Goal: Transaction & Acquisition: Purchase product/service

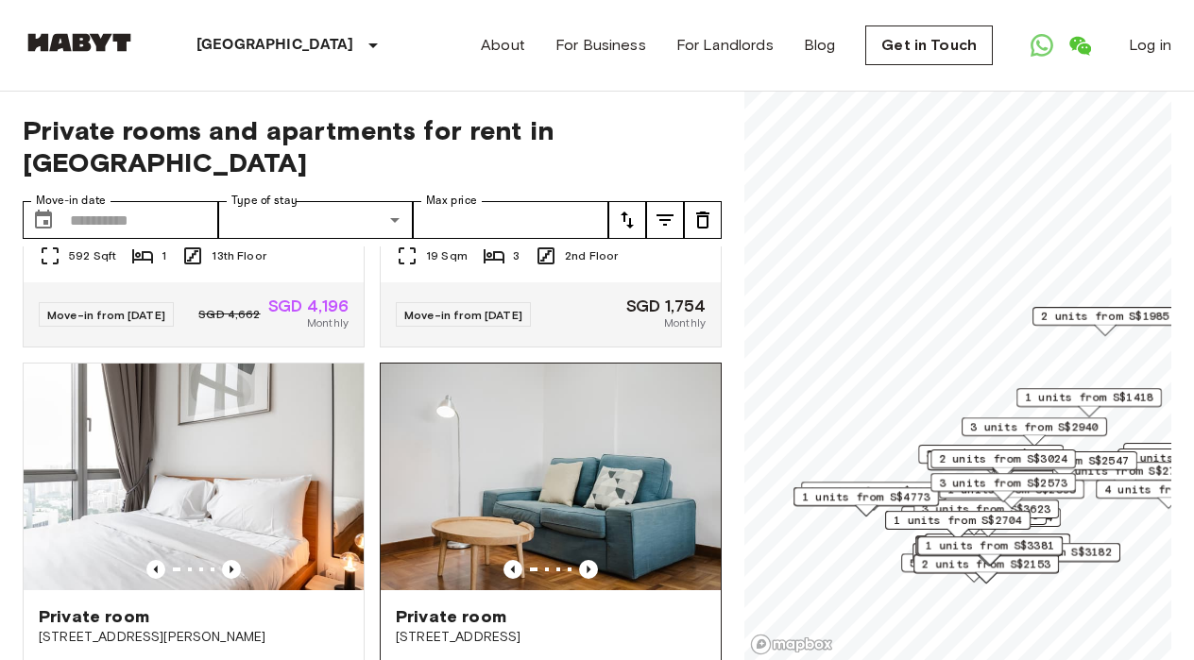
scroll to position [776, 0]
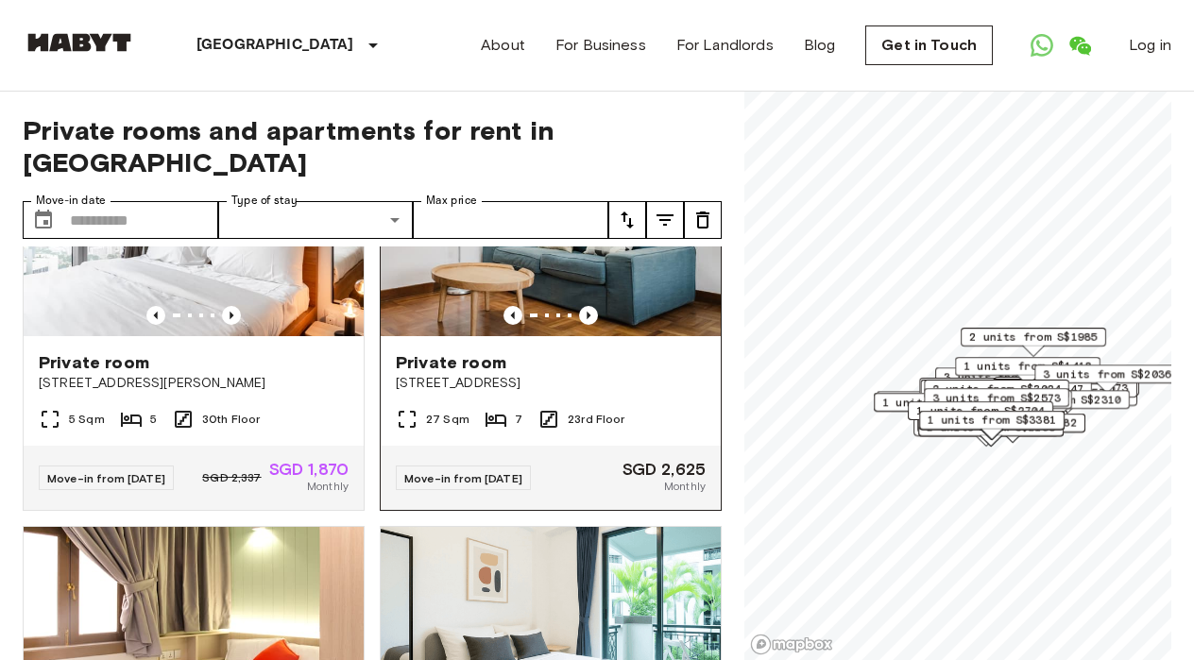
scroll to position [992, 0]
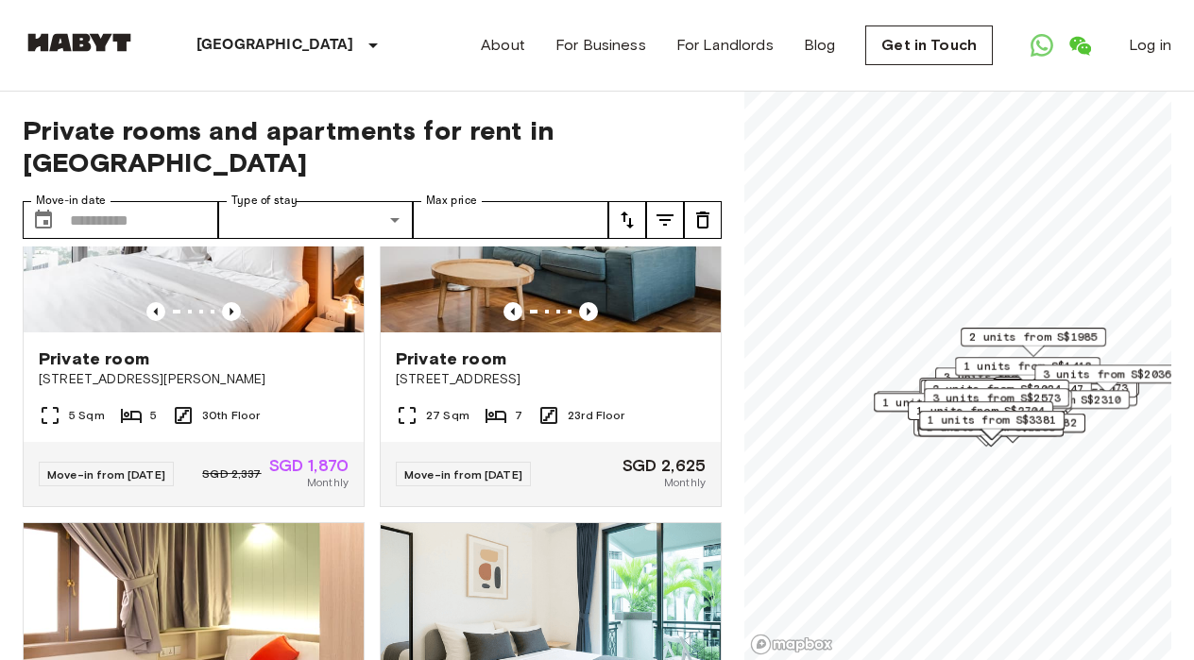
click at [690, 83] on div "About For Business For Landlords Blog Get in Touch Log in" at bounding box center [826, 45] width 690 height 91
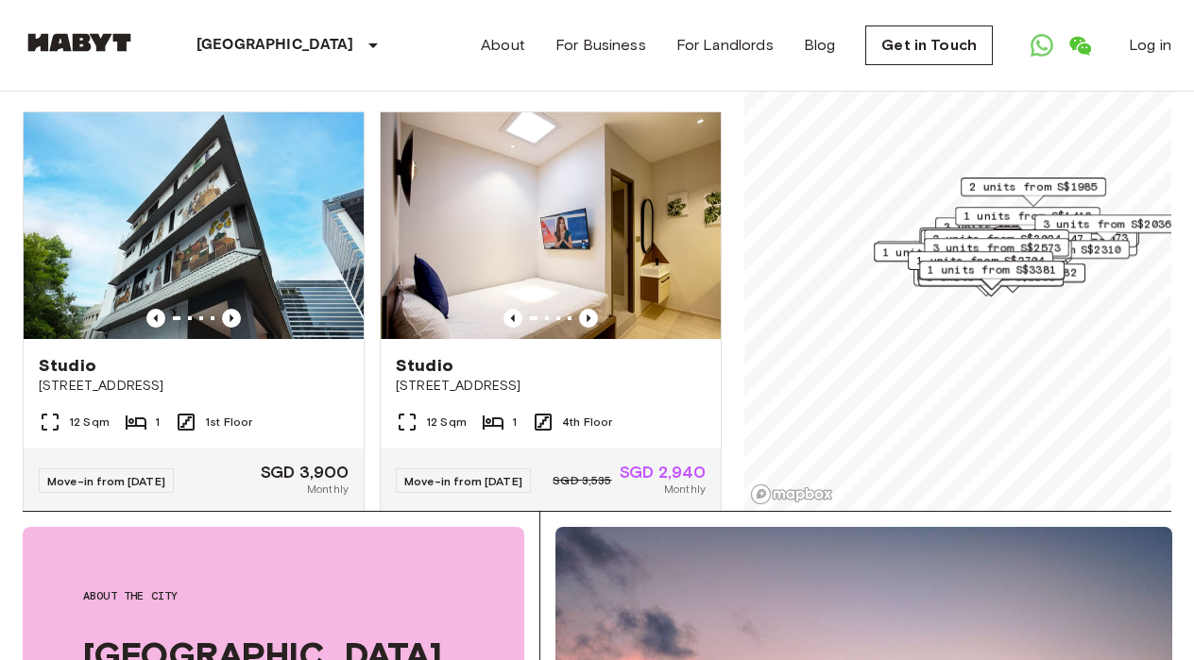
scroll to position [0, 0]
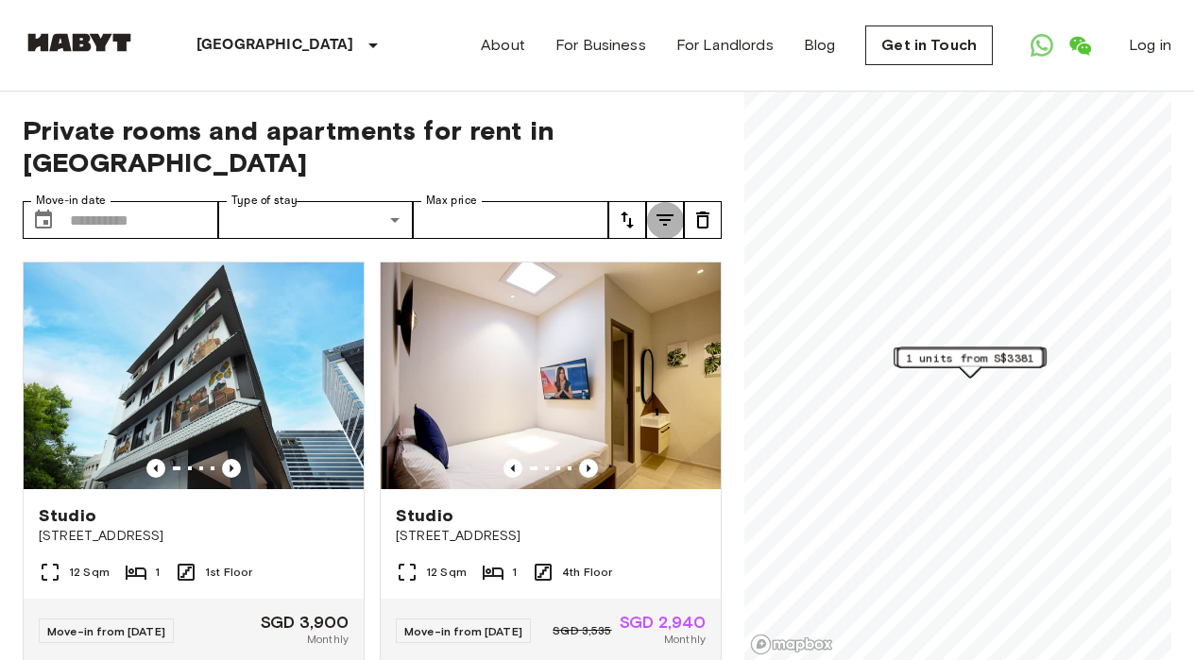
click at [660, 209] on icon "tune" at bounding box center [665, 220] width 23 height 23
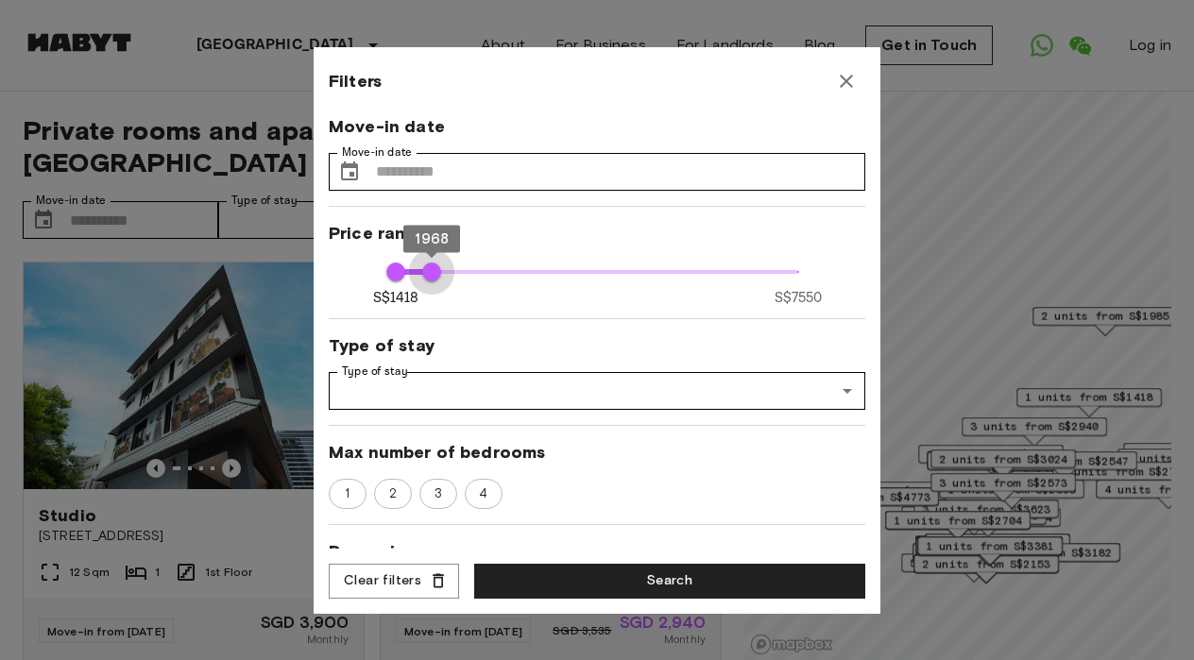
type input "****"
drag, startPoint x: 793, startPoint y: 272, endPoint x: 418, endPoint y: 288, distance: 374.4
click at [418, 281] on span "1748" at bounding box center [417, 272] width 19 height 19
click at [355, 499] on span "1" at bounding box center [347, 494] width 26 height 19
click at [429, 495] on span "3" at bounding box center [438, 494] width 28 height 19
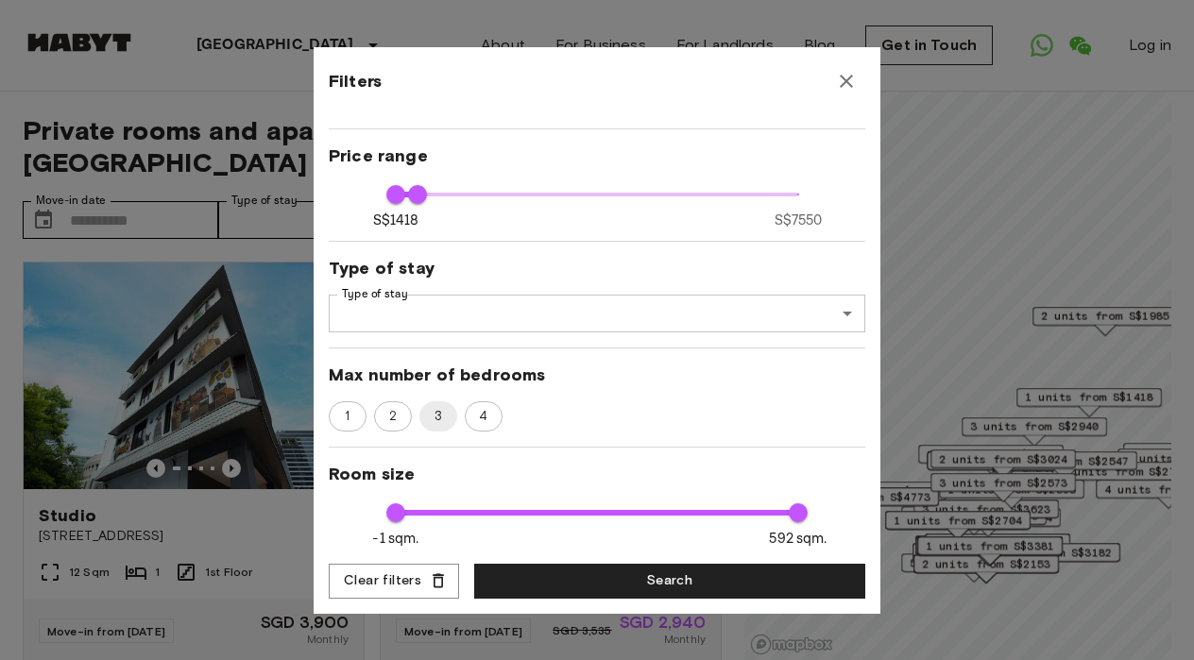
scroll to position [81, 0]
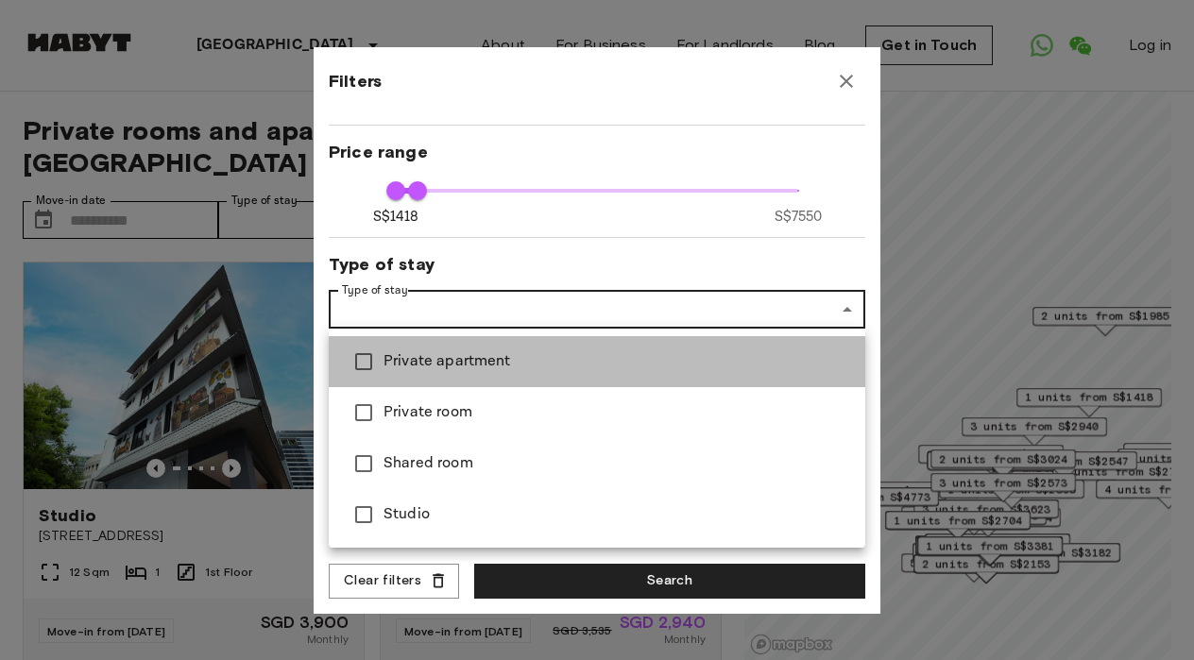
click at [549, 376] on li "Private apartment" at bounding box center [597, 361] width 537 height 51
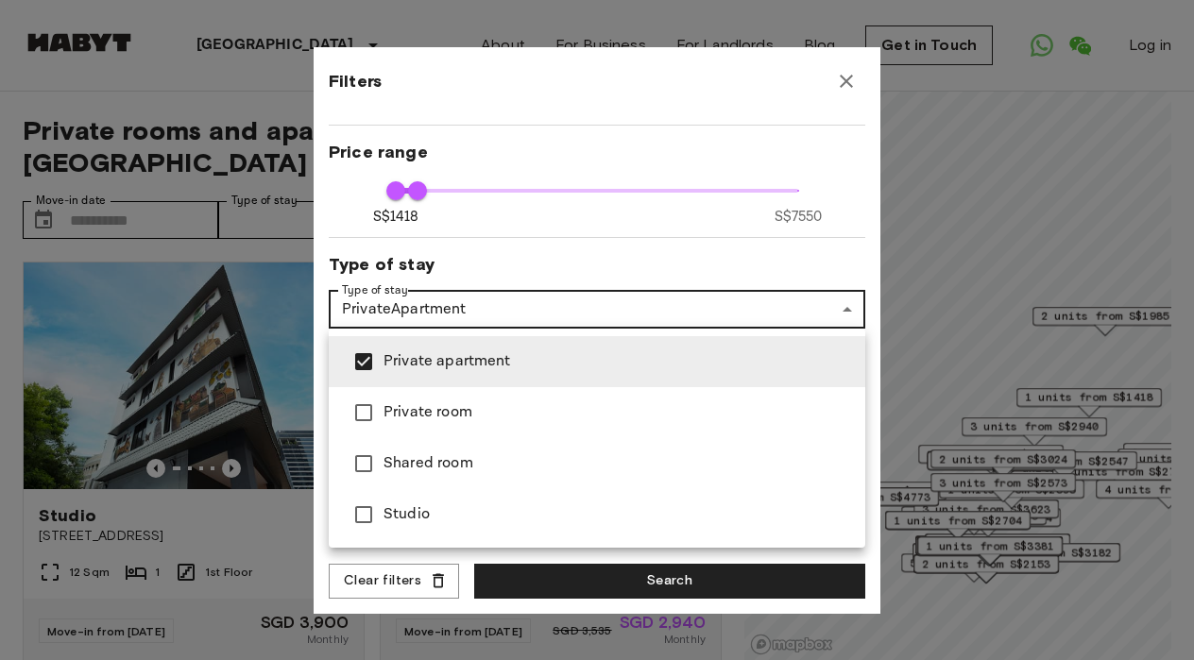
click at [552, 411] on span "Private room" at bounding box center [617, 412] width 467 height 23
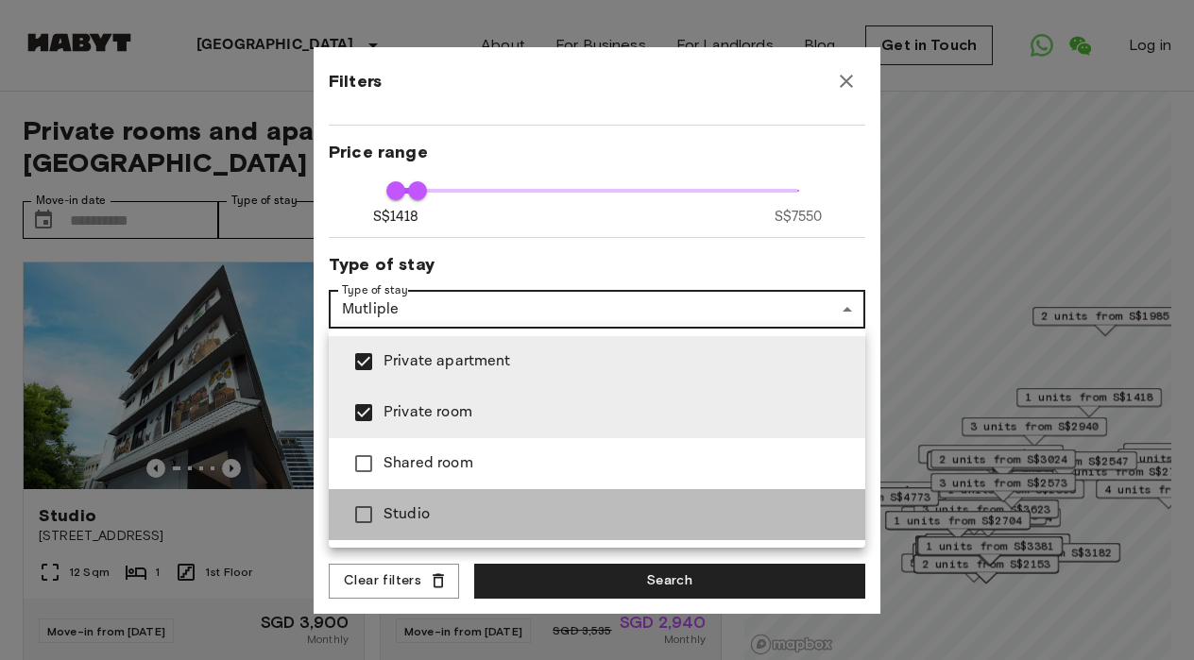
click at [539, 516] on span "Studio" at bounding box center [617, 514] width 467 height 23
type input "**********"
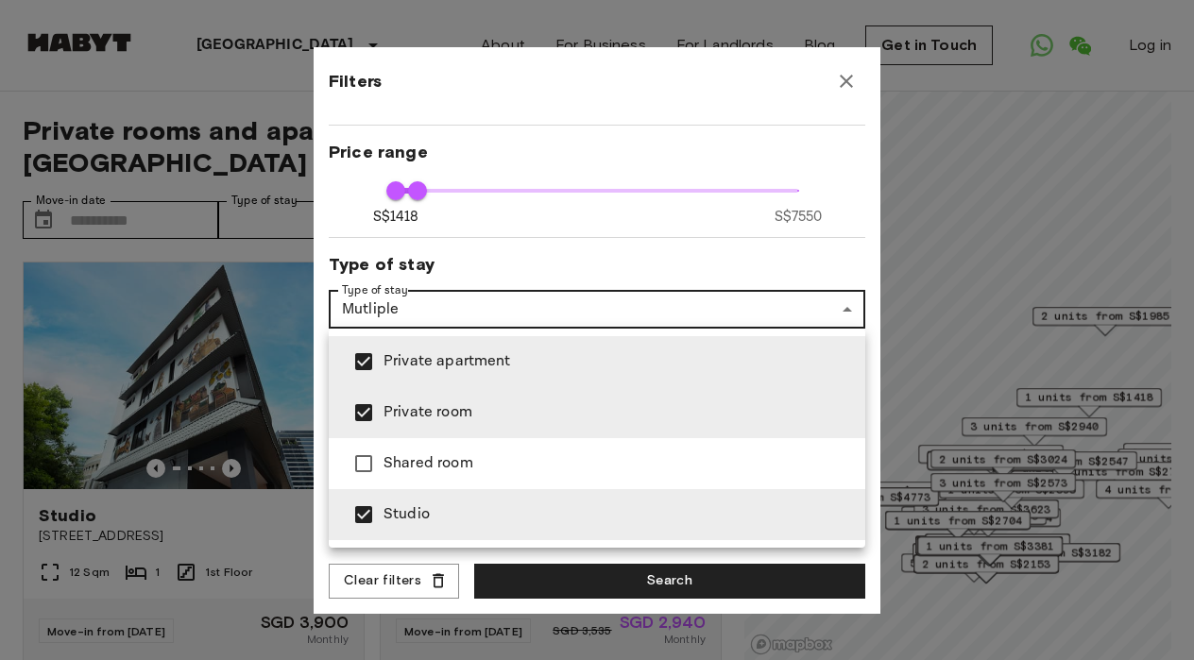
click at [567, 571] on div at bounding box center [597, 330] width 1194 height 660
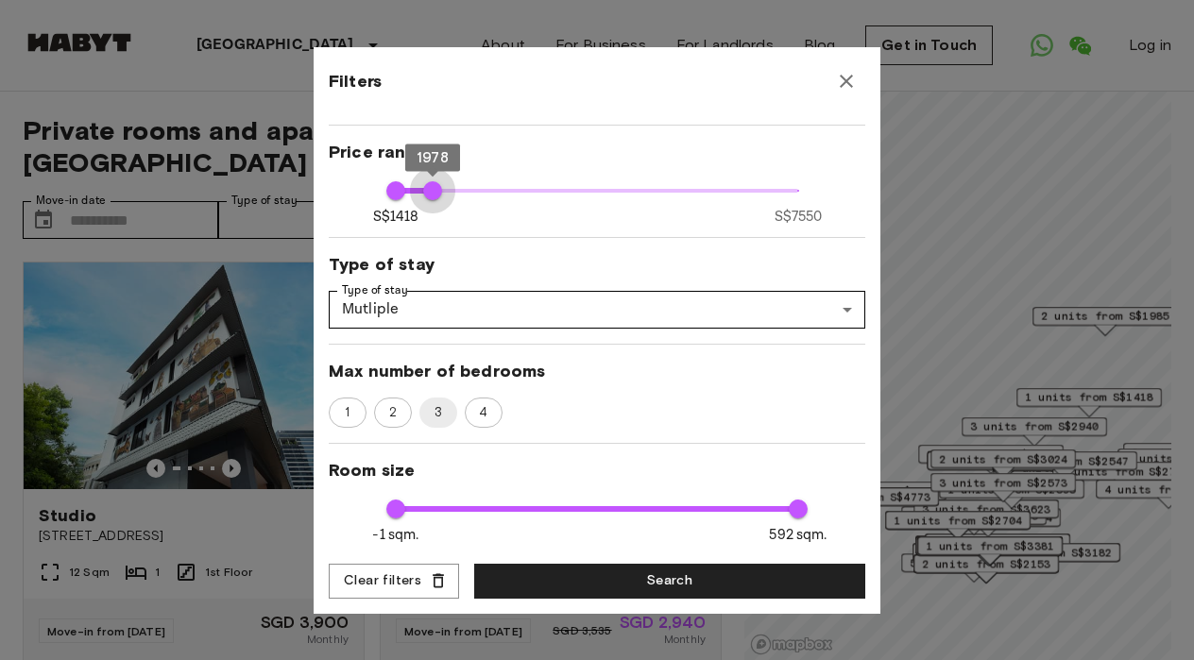
type input "****"
drag, startPoint x: 421, startPoint y: 195, endPoint x: 435, endPoint y: 194, distance: 13.3
click at [435, 194] on span "2008" at bounding box center [434, 190] width 19 height 19
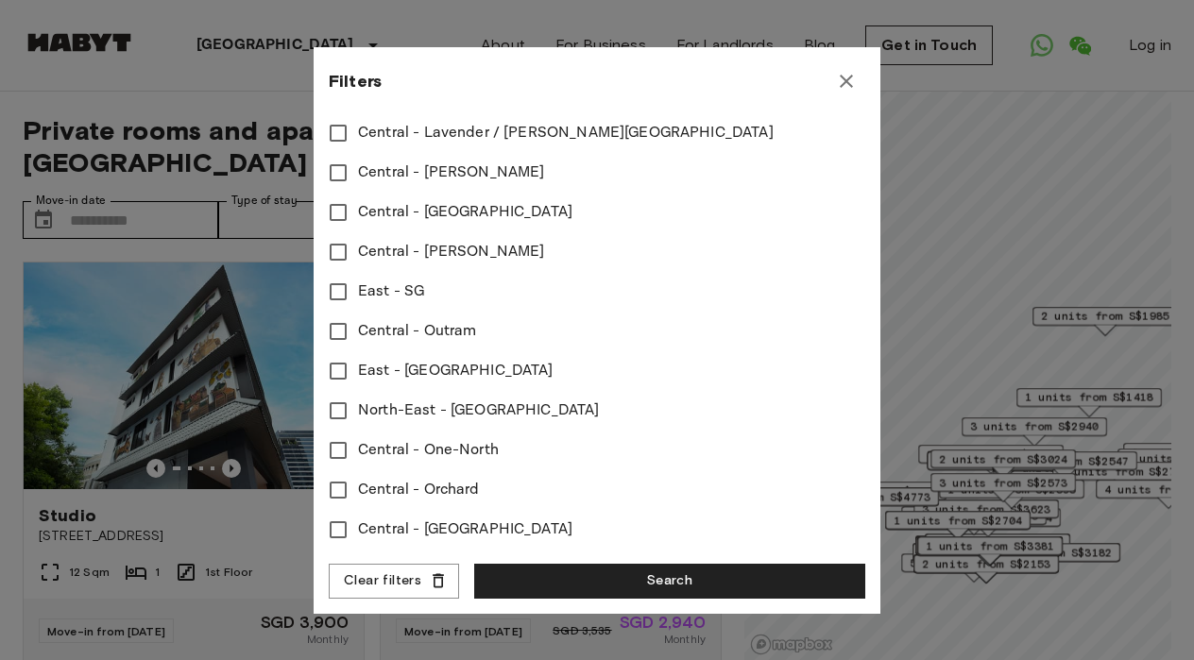
scroll to position [855, 0]
click at [391, 451] on span "Central - One-North" at bounding box center [428, 450] width 141 height 23
click at [391, 483] on span "Central - Orchard" at bounding box center [419, 490] width 122 height 23
click at [395, 523] on span "Central - [GEOGRAPHIC_DATA]" at bounding box center [465, 530] width 214 height 23
click at [386, 406] on span "North-East - [GEOGRAPHIC_DATA]" at bounding box center [479, 411] width 242 height 23
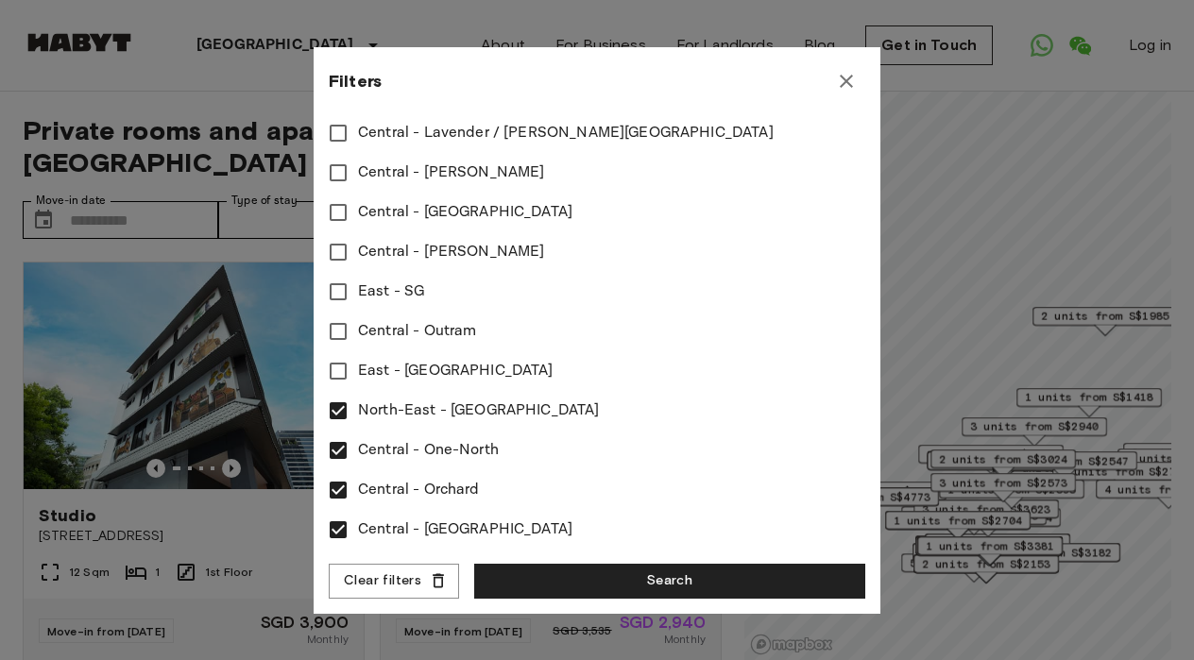
click at [375, 336] on span "Central - Outram" at bounding box center [417, 331] width 118 height 23
click at [370, 290] on span "East - SG" at bounding box center [391, 292] width 66 height 23
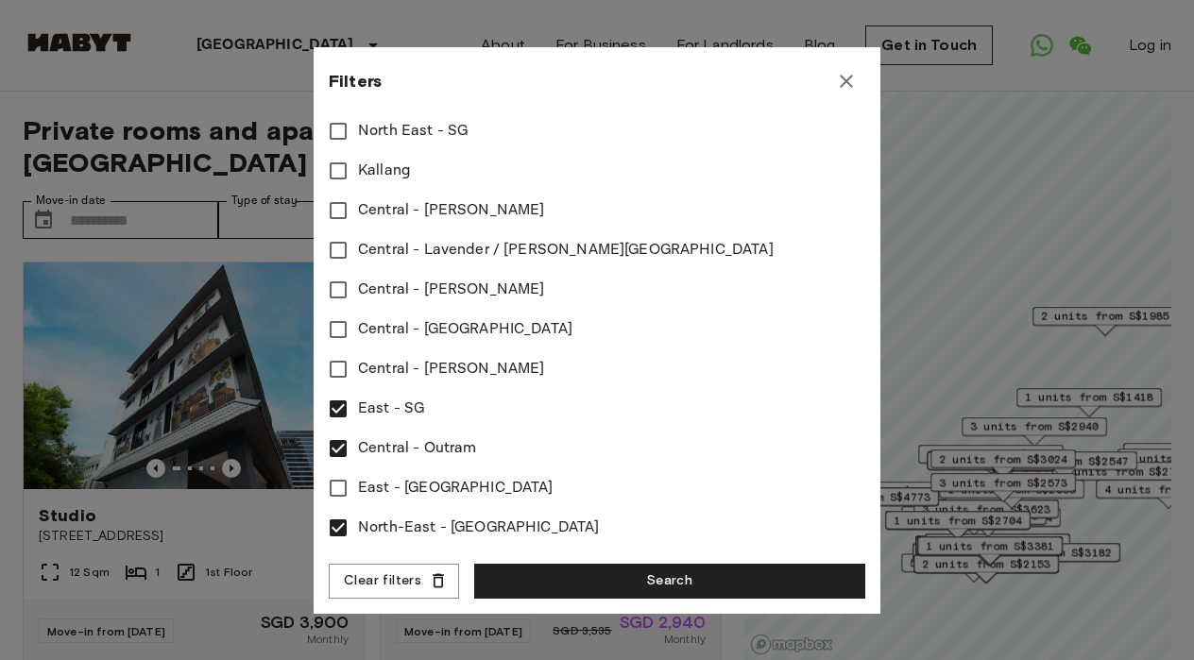
scroll to position [724, 0]
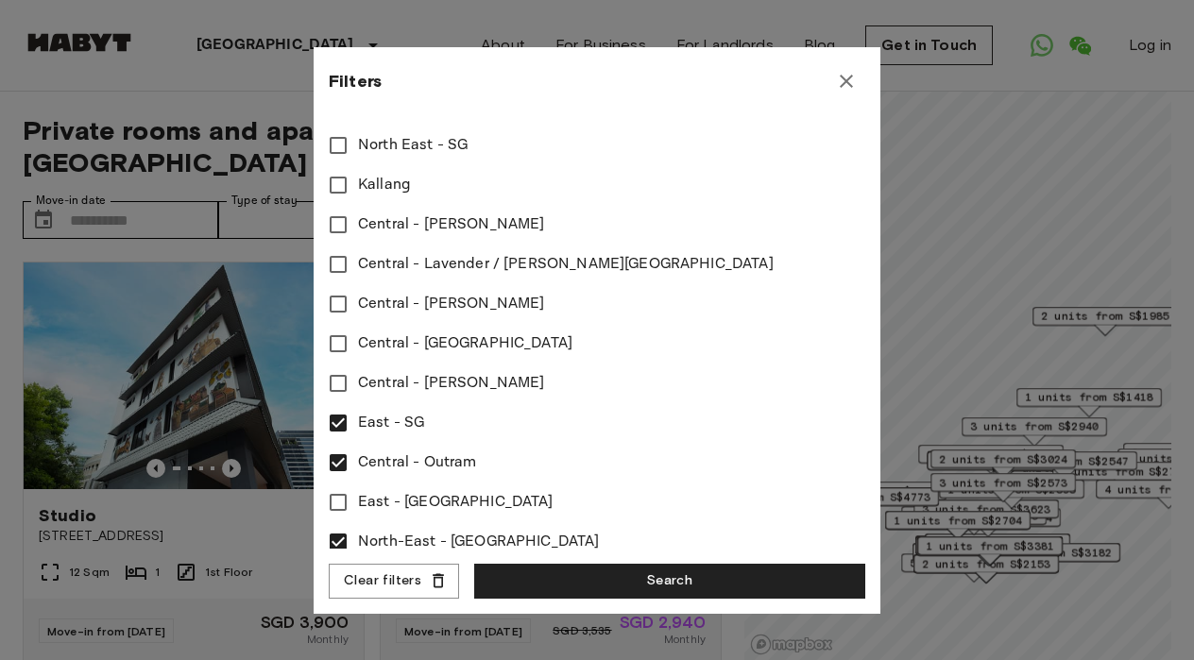
click at [394, 386] on span "Central - [PERSON_NAME]" at bounding box center [451, 383] width 186 height 23
click at [389, 355] on label "Central - [GEOGRAPHIC_DATA]" at bounding box center [584, 344] width 532 height 40
click at [381, 299] on span "Central - [PERSON_NAME]" at bounding box center [451, 304] width 186 height 23
click at [381, 276] on label "Central - Lavender / [PERSON_NAME][GEOGRAPHIC_DATA]" at bounding box center [584, 265] width 532 height 40
click at [370, 234] on span "Central - [PERSON_NAME]" at bounding box center [451, 224] width 186 height 23
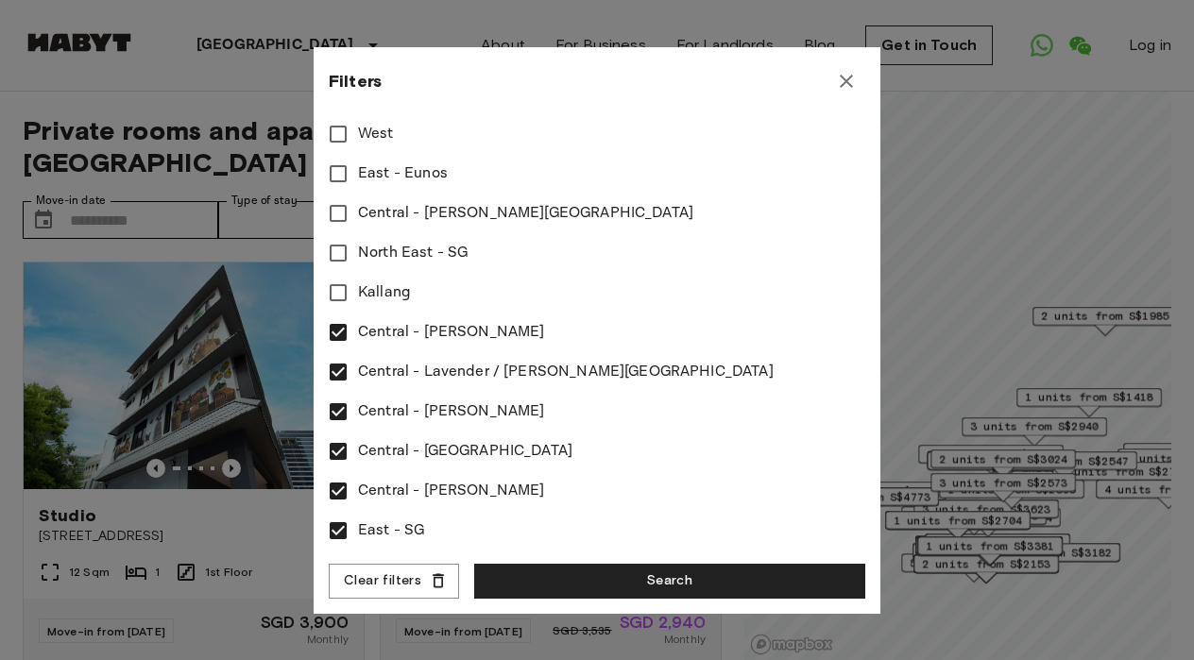
scroll to position [598, 0]
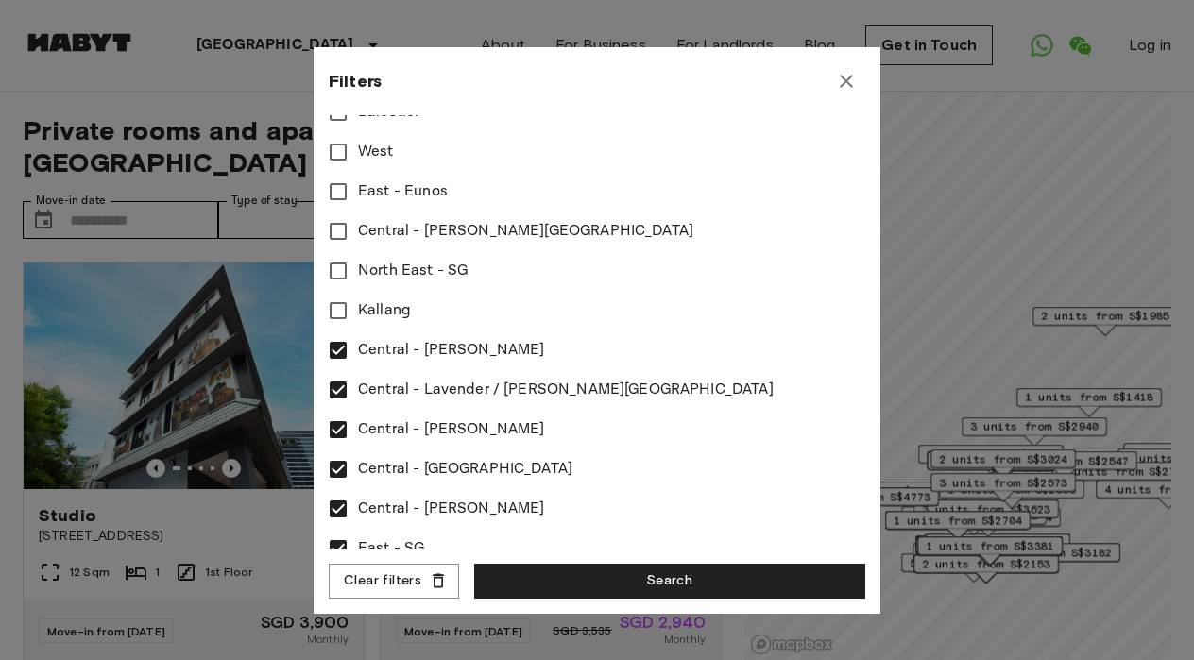
click at [393, 391] on span "Central - Lavender / [PERSON_NAME][GEOGRAPHIC_DATA]" at bounding box center [566, 390] width 416 height 23
click at [391, 394] on span "Central - Lavender / [PERSON_NAME][GEOGRAPHIC_DATA]" at bounding box center [566, 390] width 416 height 23
click at [376, 324] on label "Kallang" at bounding box center [584, 311] width 532 height 40
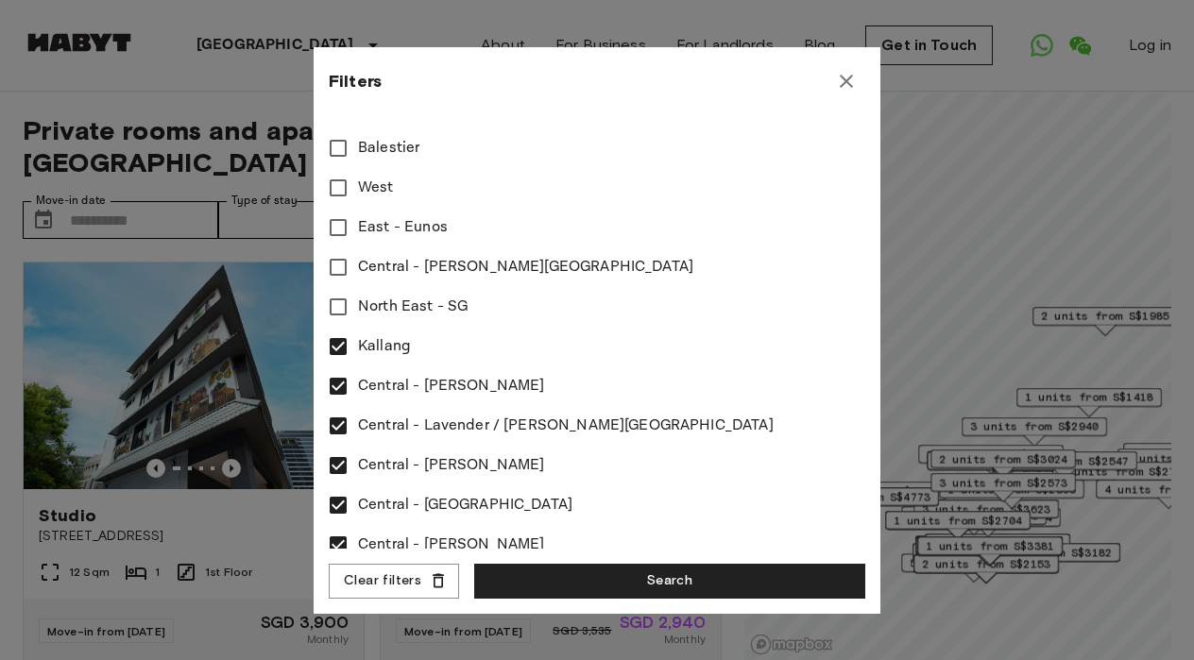
scroll to position [540, 0]
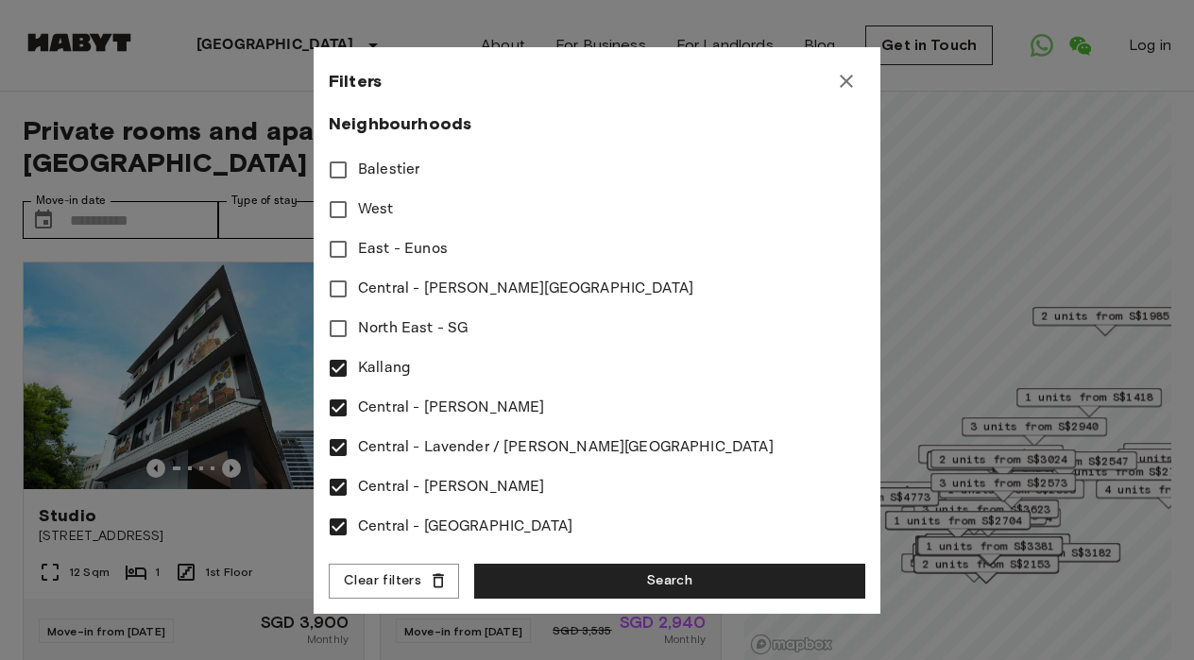
click at [376, 295] on span "Central - [PERSON_NAME][GEOGRAPHIC_DATA]" at bounding box center [525, 289] width 335 height 23
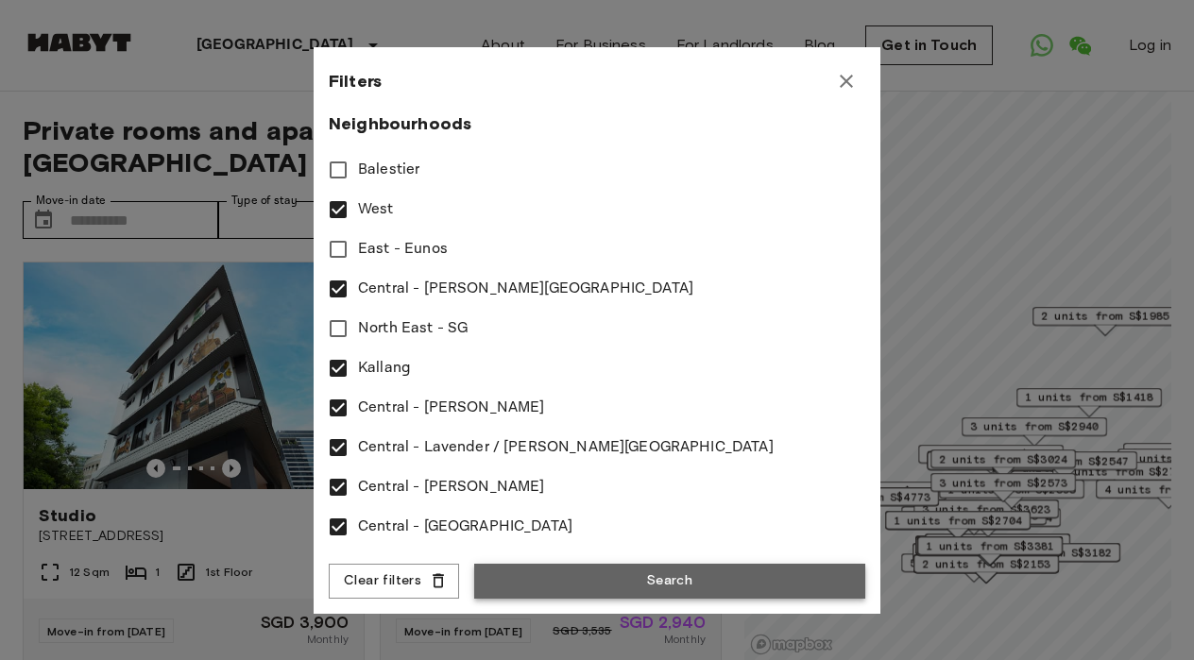
click at [571, 584] on button "Search" at bounding box center [669, 581] width 391 height 35
type input "**********"
type input "****"
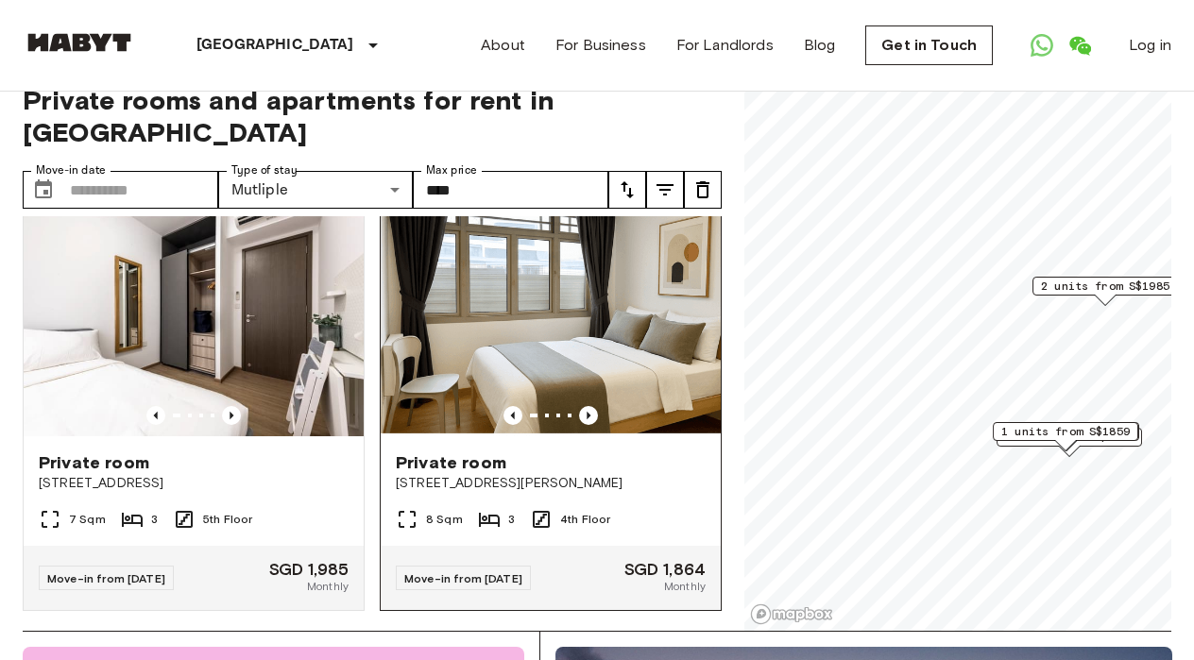
scroll to position [1274, 0]
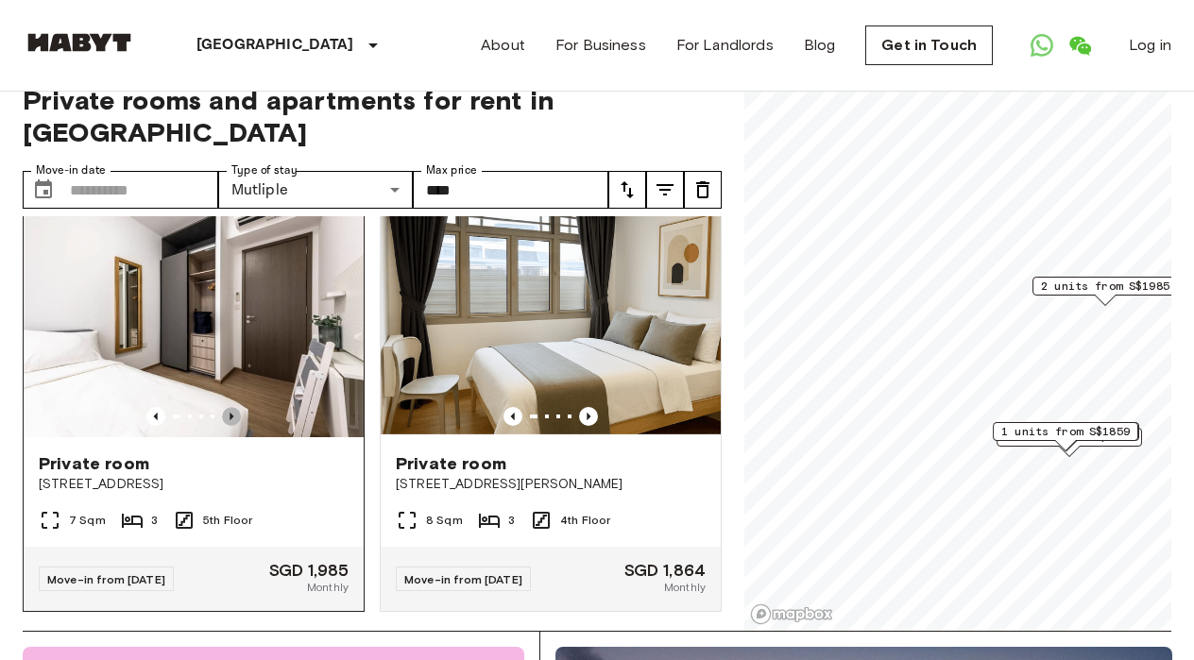
click at [232, 407] on icon "Previous image" at bounding box center [231, 416] width 19 height 19
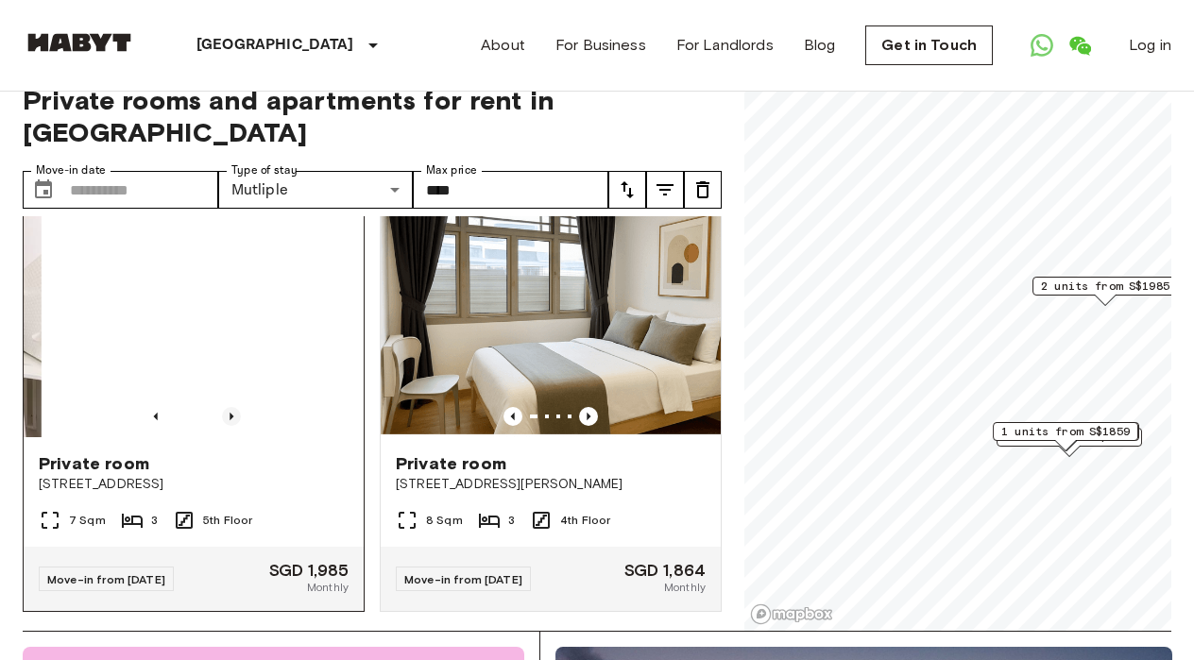
click at [232, 407] on icon "Previous image" at bounding box center [231, 416] width 19 height 19
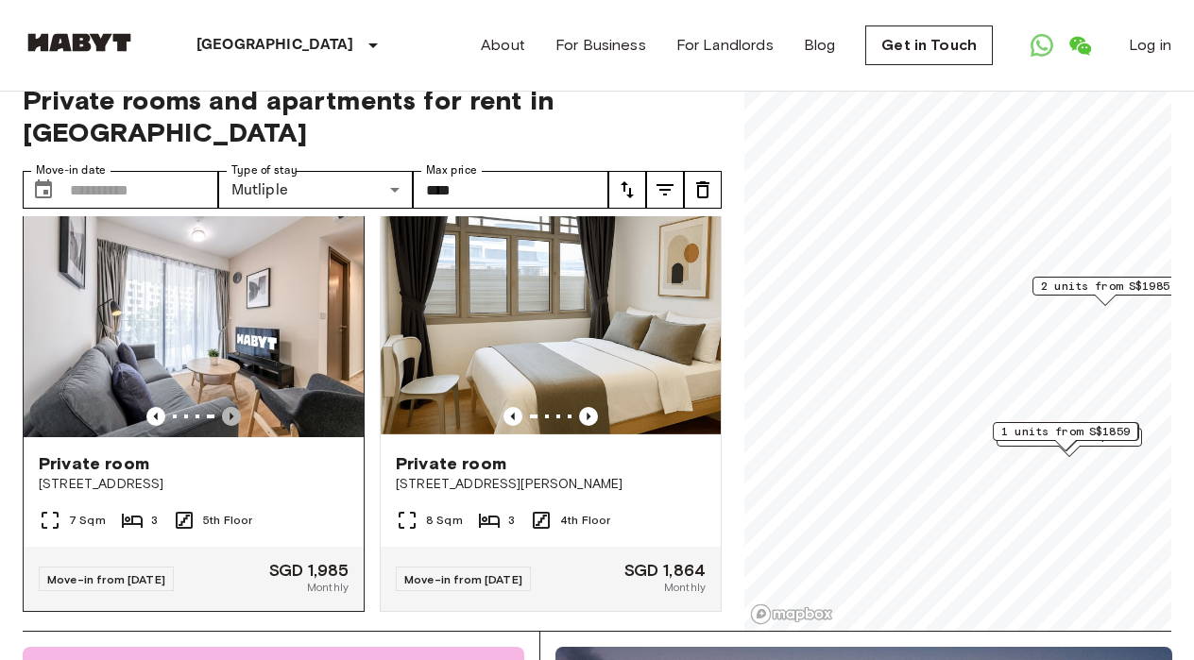
click at [233, 407] on icon "Previous image" at bounding box center [231, 416] width 19 height 19
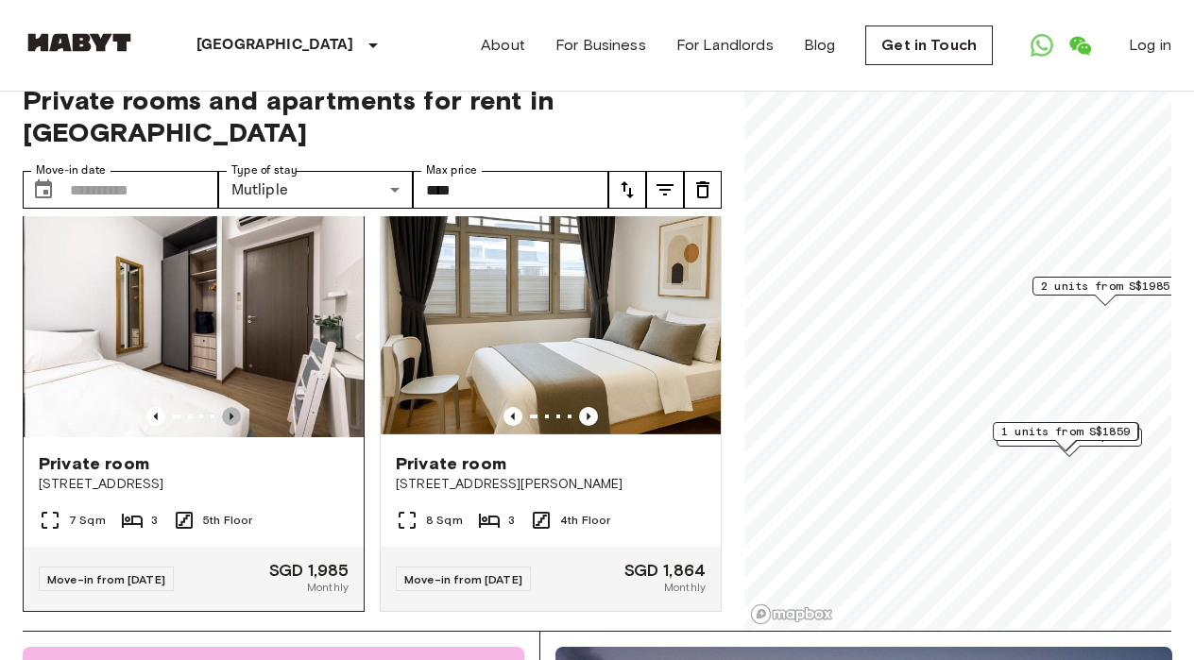
click at [233, 407] on icon "Previous image" at bounding box center [231, 416] width 19 height 19
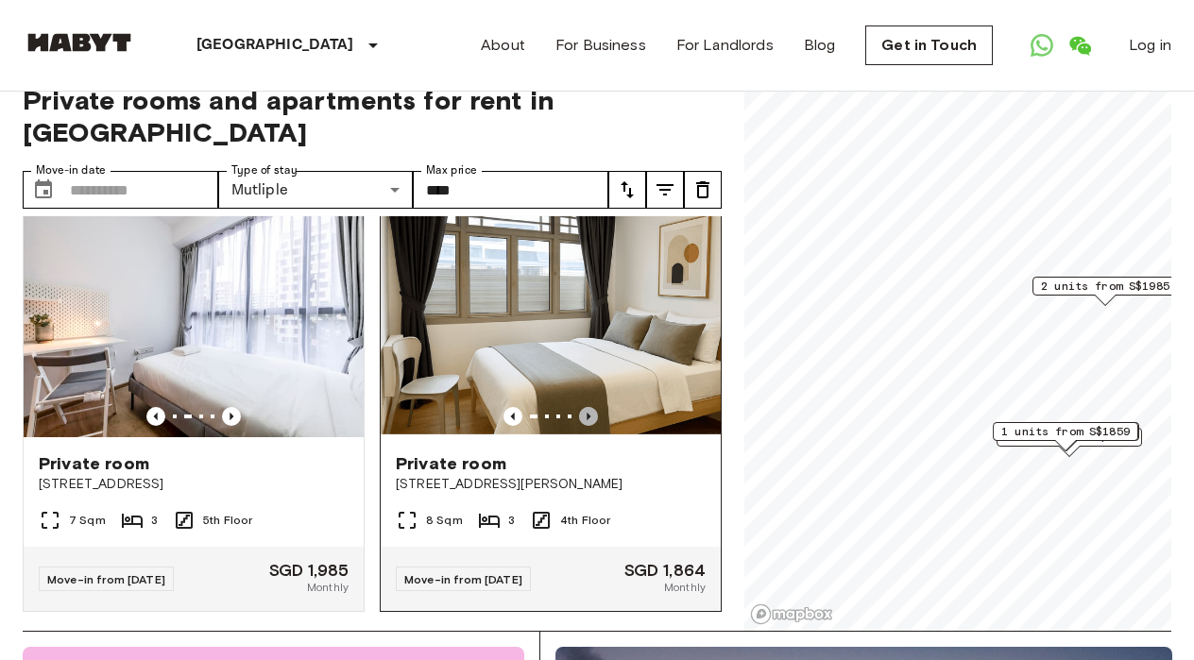
click at [587, 407] on icon "Previous image" at bounding box center [588, 416] width 19 height 19
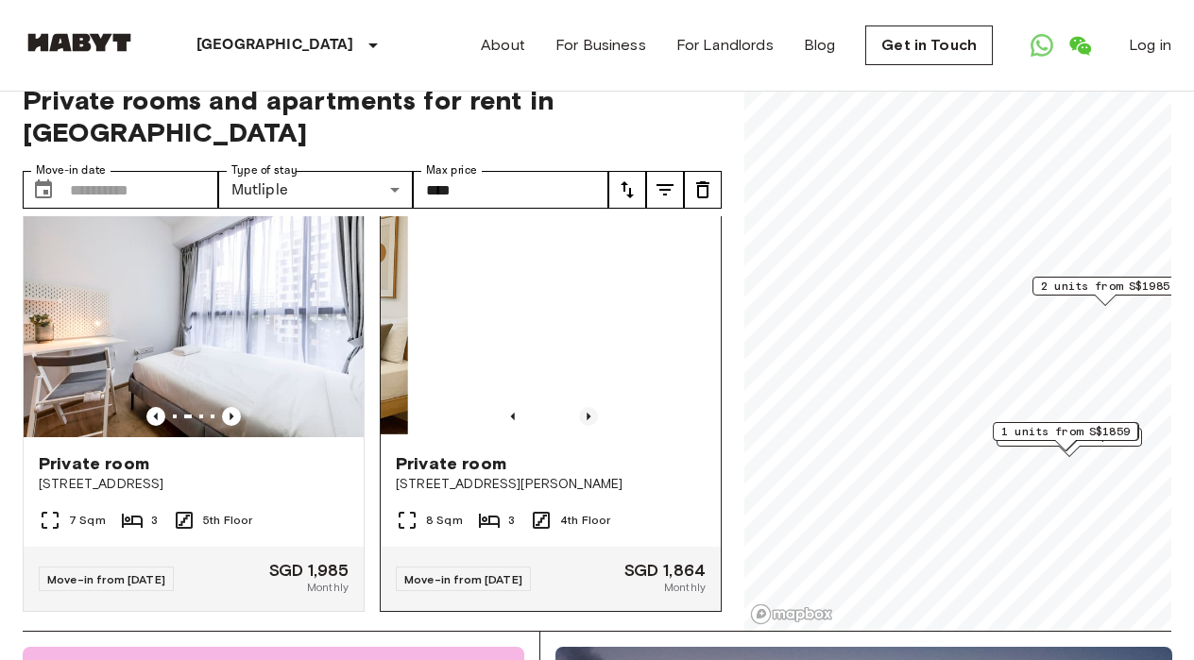
click at [587, 407] on icon "Previous image" at bounding box center [588, 416] width 19 height 19
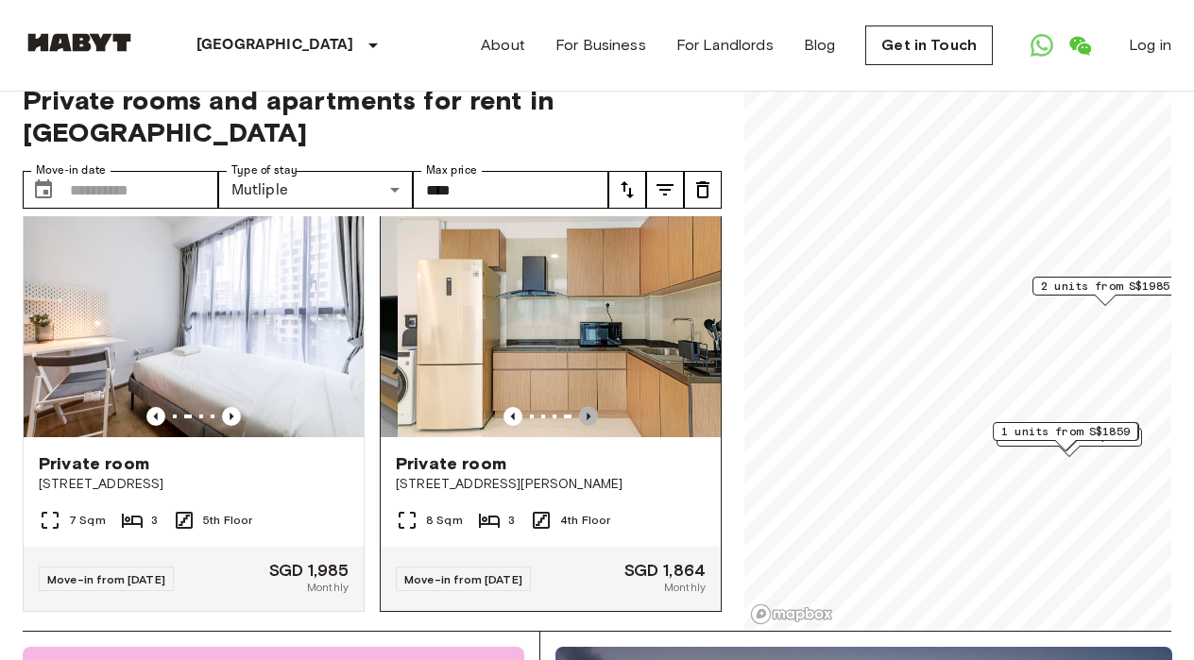
click at [587, 407] on icon "Previous image" at bounding box center [588, 416] width 19 height 19
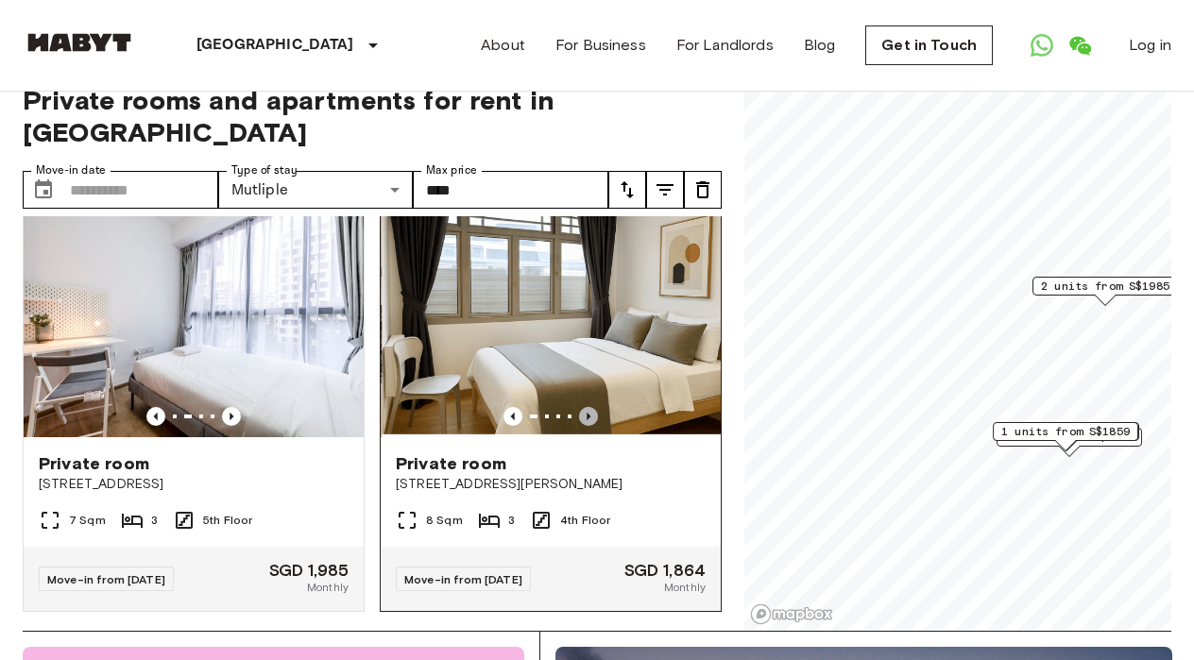
click at [588, 407] on icon "Previous image" at bounding box center [588, 416] width 19 height 19
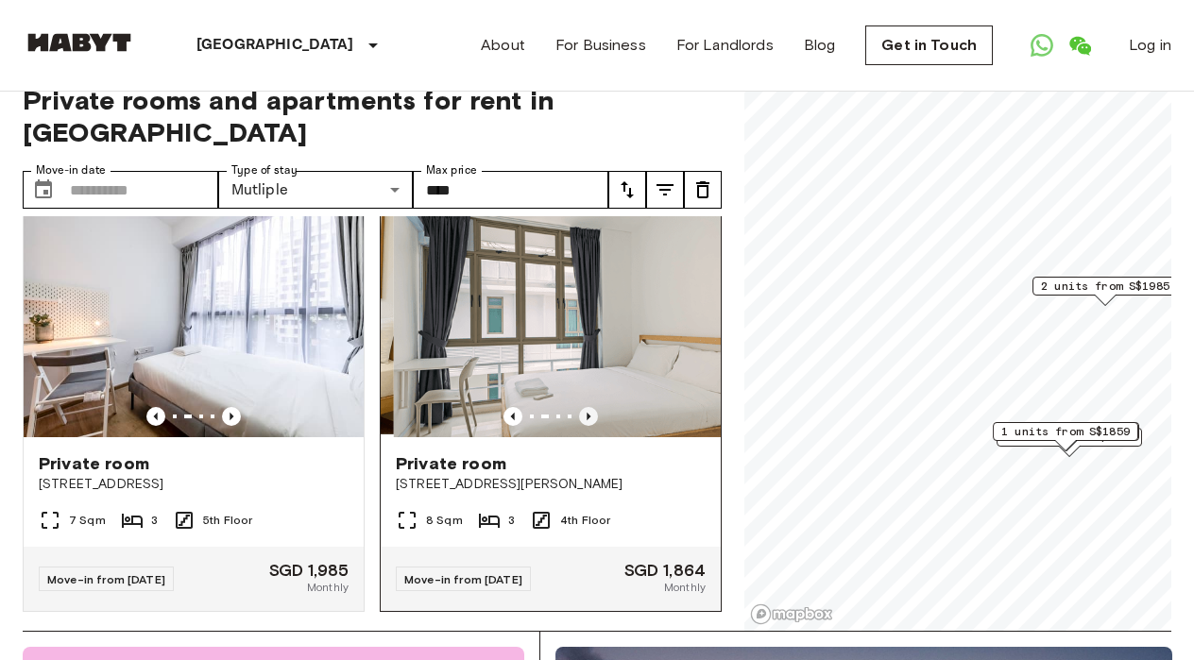
click at [588, 407] on icon "Previous image" at bounding box center [588, 416] width 19 height 19
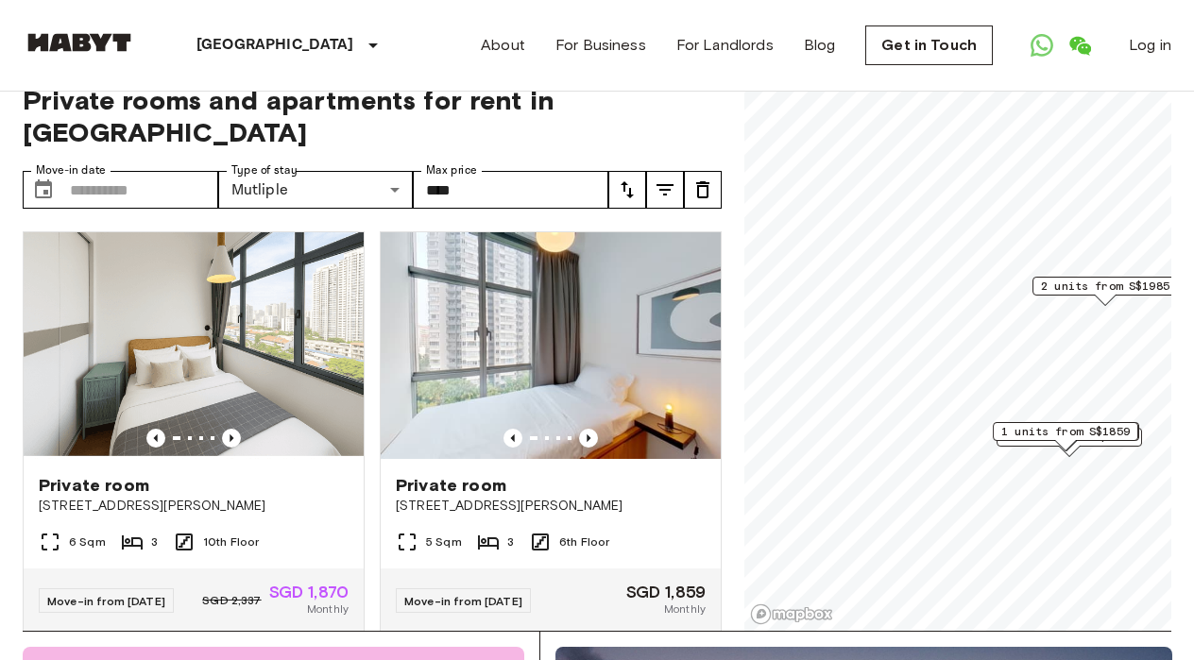
scroll to position [0, 0]
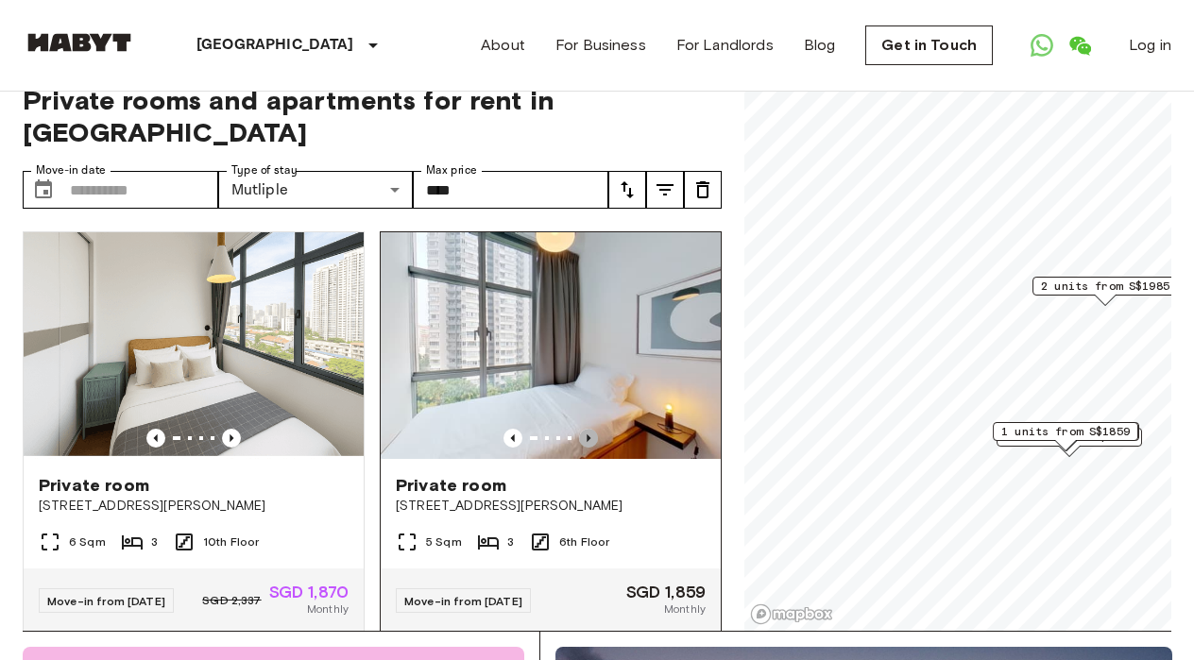
click at [588, 429] on icon "Previous image" at bounding box center [588, 438] width 19 height 19
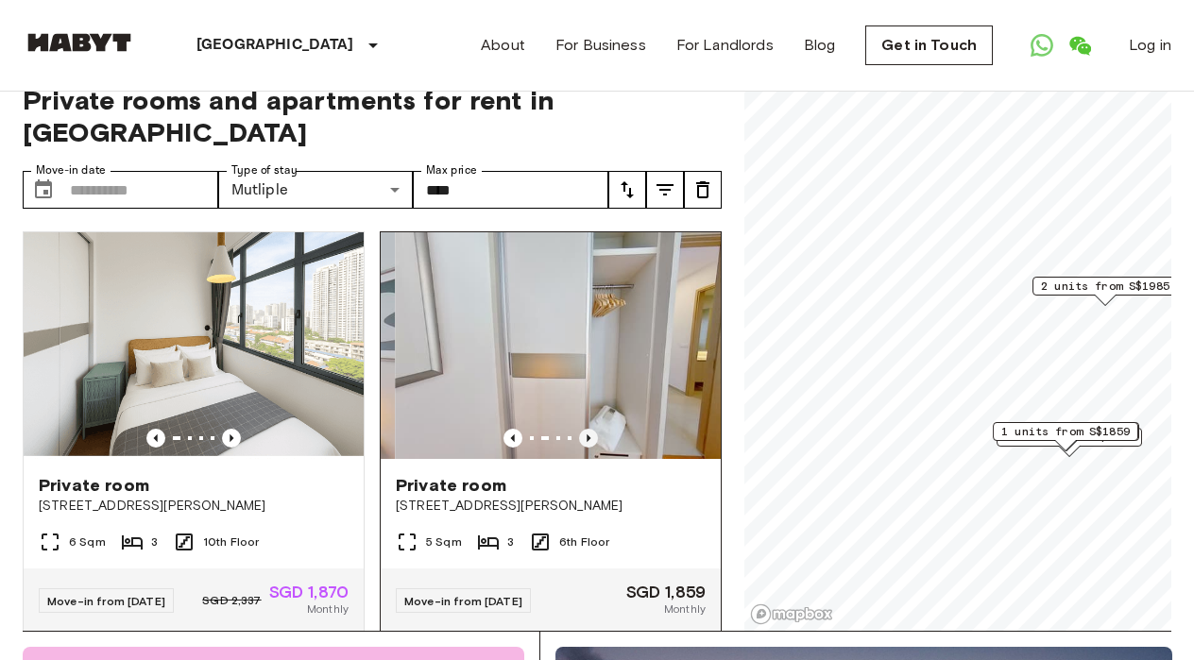
click at [588, 429] on icon "Previous image" at bounding box center [588, 438] width 19 height 19
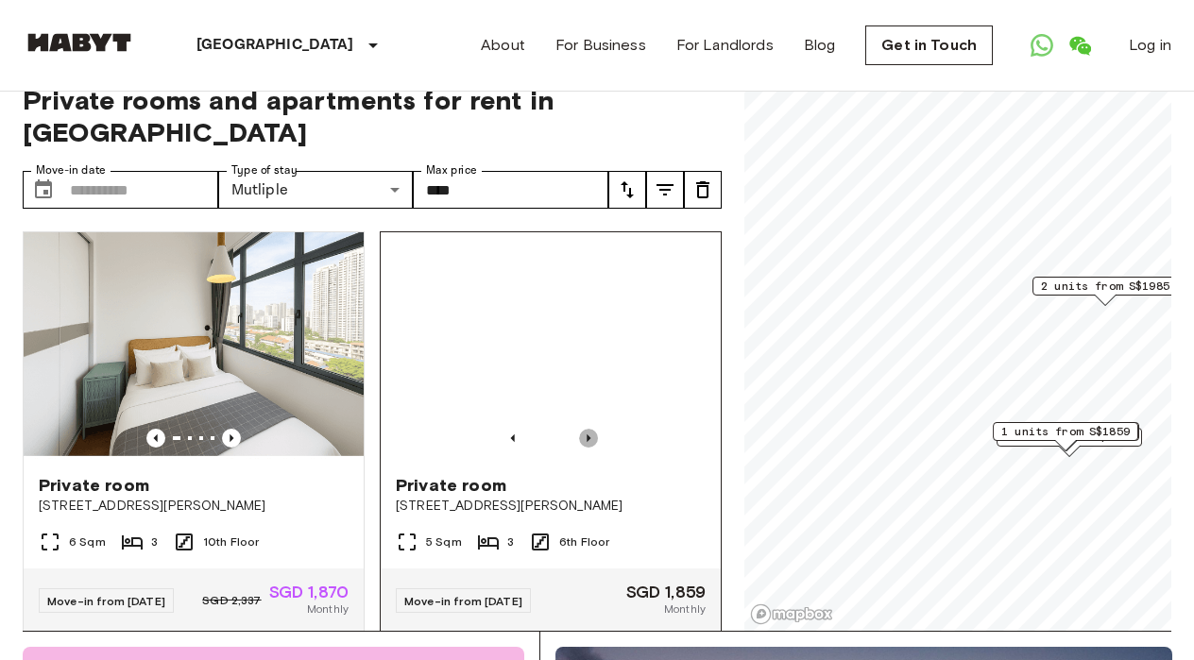
click at [588, 435] on icon "Previous image" at bounding box center [589, 439] width 4 height 8
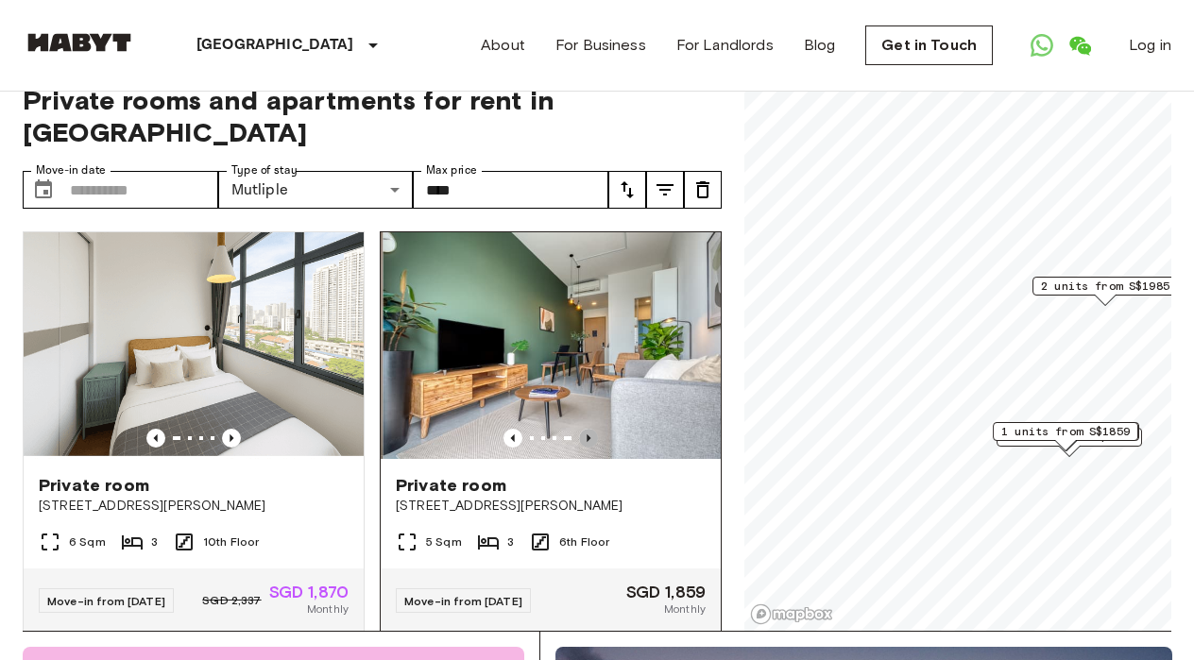
click at [588, 435] on icon "Previous image" at bounding box center [589, 439] width 4 height 8
